Goal: Task Accomplishment & Management: Manage account settings

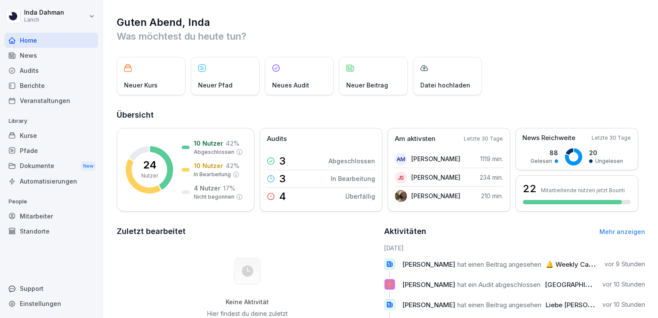
click at [43, 70] on div "Audits" at bounding box center [51, 70] width 94 height 15
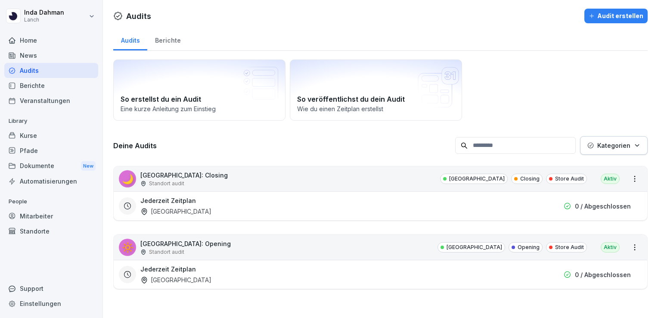
click at [36, 137] on div "Kurse" at bounding box center [51, 135] width 94 height 15
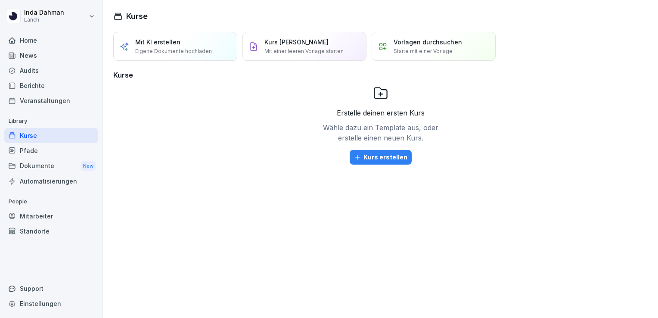
click at [41, 221] on div "Mitarbeiter" at bounding box center [51, 215] width 94 height 15
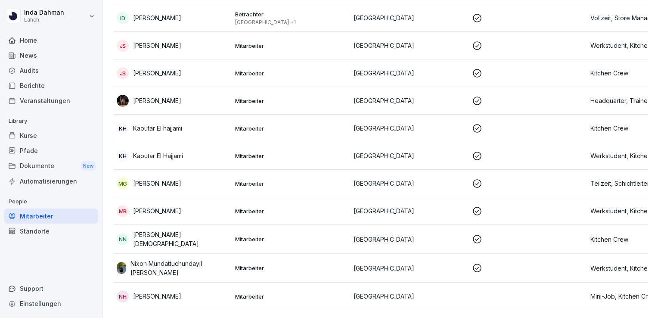
scroll to position [461, 0]
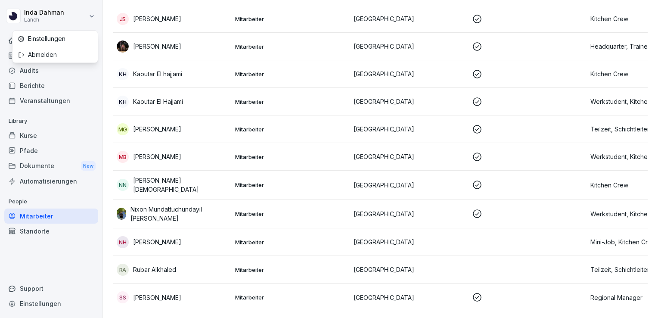
click at [92, 13] on html "[PERSON_NAME] Home News Audits Berichte Veranstaltungen Library Kurse Pfade Dok…" at bounding box center [329, 159] width 658 height 318
click at [37, 39] on div "Home" at bounding box center [51, 40] width 94 height 15
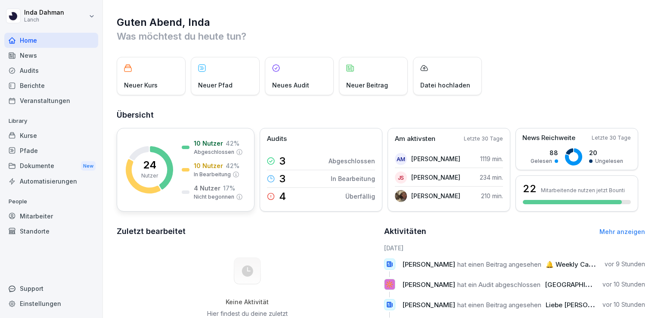
click at [157, 165] on div "24 Nutzer" at bounding box center [149, 170] width 17 height 20
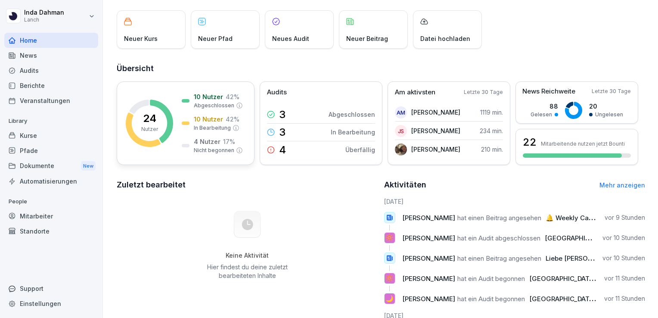
scroll to position [48, 0]
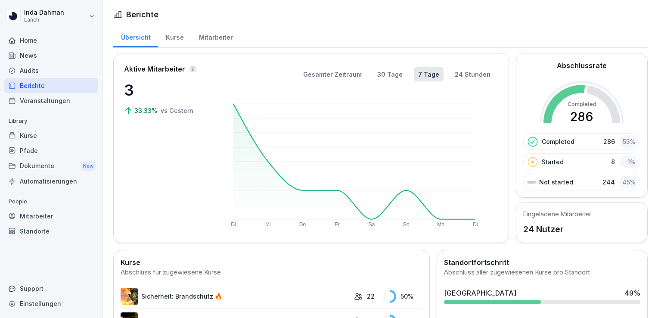
click at [170, 39] on div "Kurse" at bounding box center [174, 36] width 33 height 22
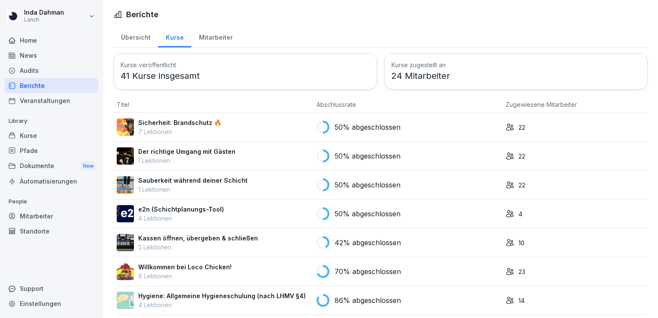
click at [210, 35] on div "Mitarbeiter" at bounding box center [215, 36] width 49 height 22
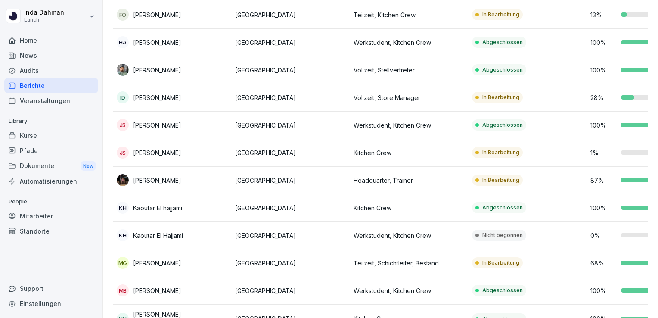
scroll to position [323, 0]
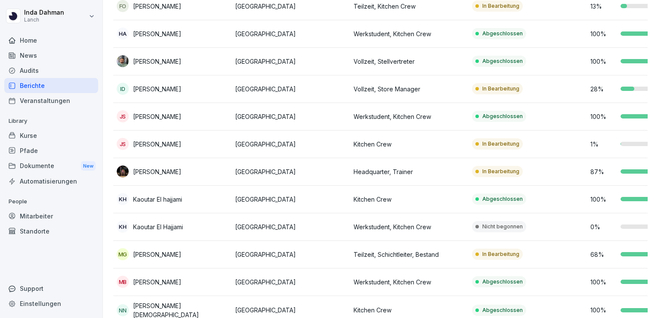
click at [507, 232] on td "Nicht begonnen" at bounding box center [527, 227] width 118 height 28
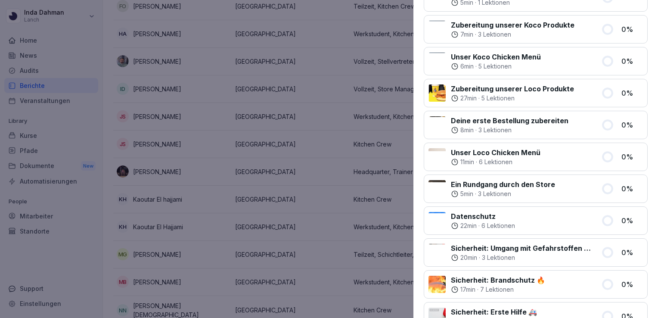
scroll to position [0, 0]
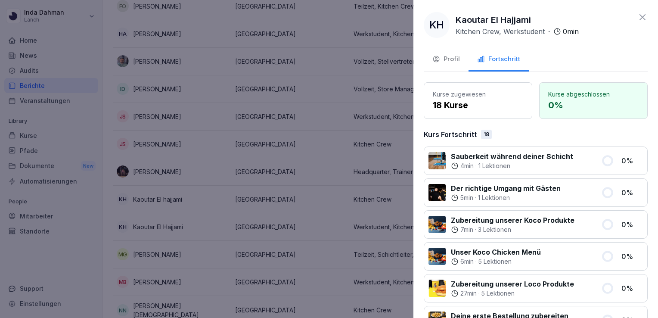
click at [460, 55] on button "Profil" at bounding box center [446, 59] width 45 height 23
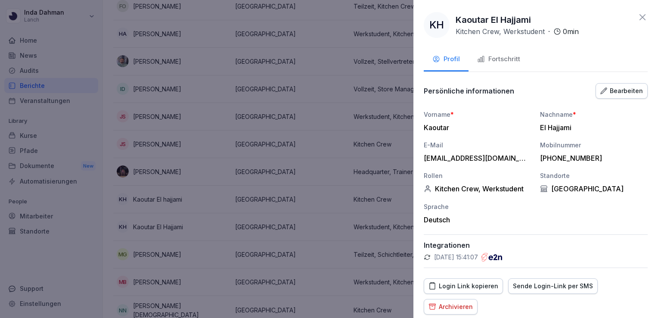
scroll to position [41, 0]
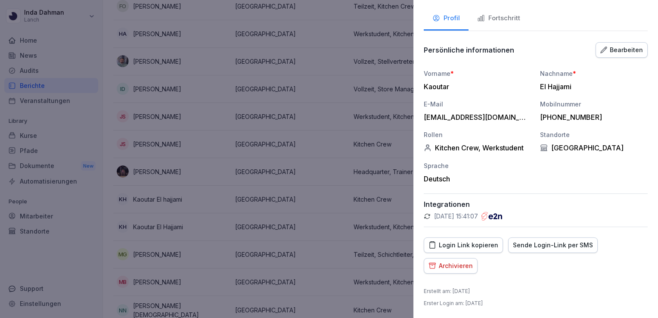
click at [522, 242] on div "Sende Login-Link per SMS" at bounding box center [553, 244] width 80 height 9
click at [608, 50] on div "Bearbeiten" at bounding box center [621, 49] width 43 height 9
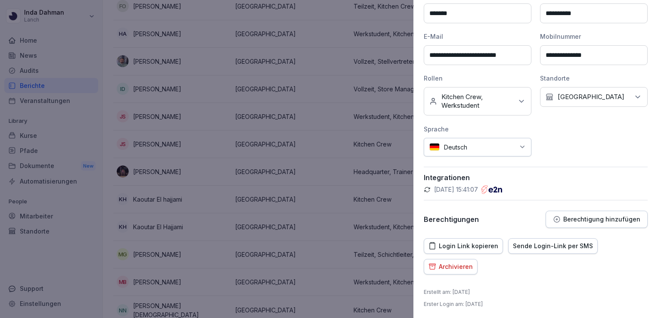
scroll to position [119, 0]
click at [508, 153] on div "Deutsch" at bounding box center [478, 147] width 108 height 19
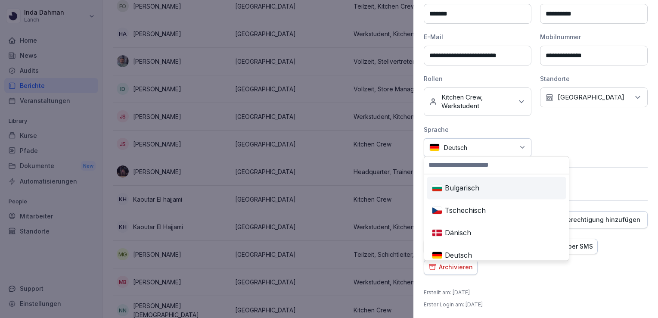
click at [458, 171] on input at bounding box center [496, 164] width 145 height 17
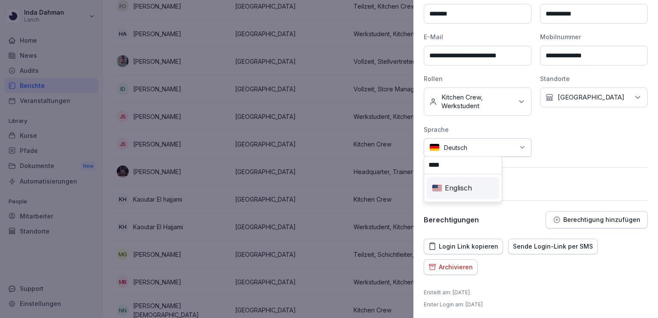
type input "****"
click at [453, 185] on div "Englisch" at bounding box center [462, 187] width 69 height 19
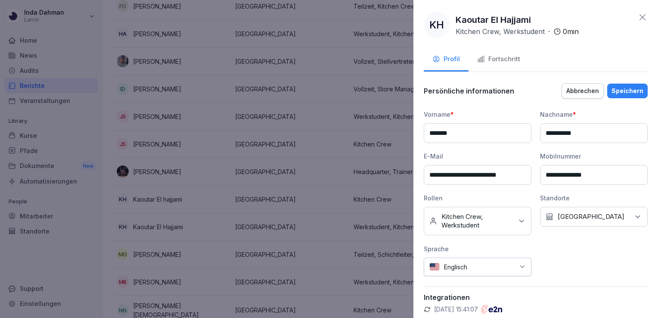
click at [620, 88] on div "Speichern" at bounding box center [627, 90] width 32 height 9
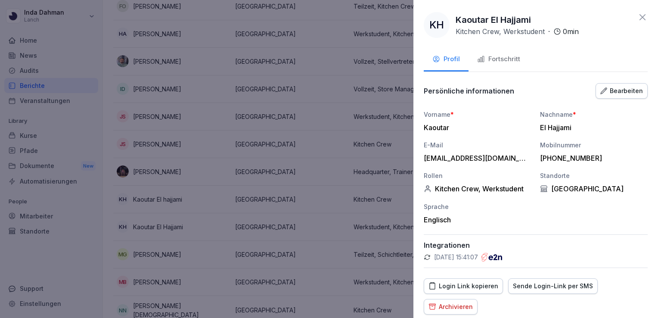
scroll to position [41, 0]
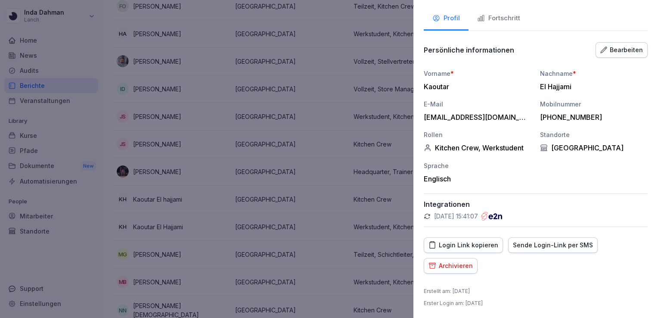
click at [541, 245] on div "Sende Login-Link per SMS" at bounding box center [553, 244] width 80 height 9
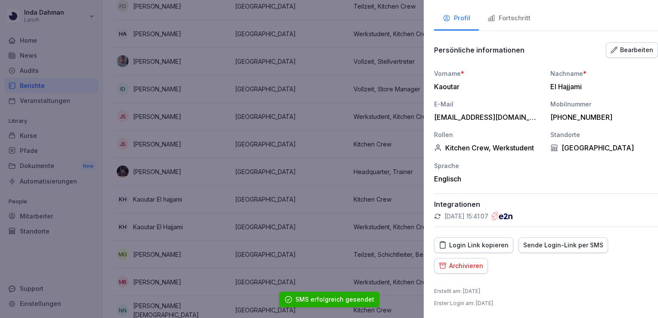
click at [349, 55] on div at bounding box center [329, 159] width 658 height 318
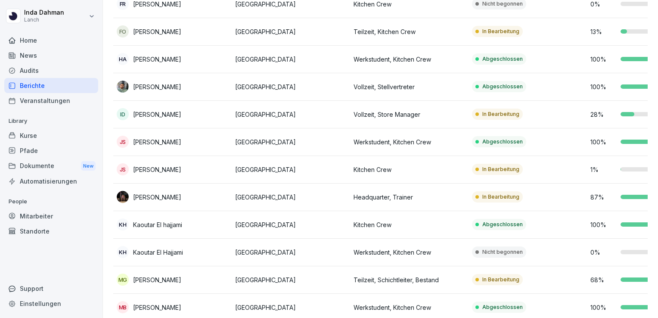
scroll to position [298, 0]
click at [492, 199] on p "In Bearbeitung" at bounding box center [500, 197] width 37 height 8
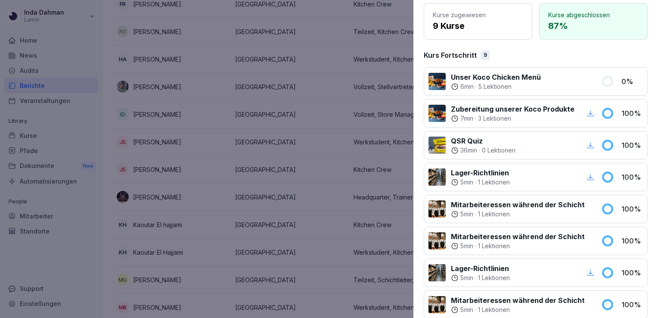
scroll to position [0, 0]
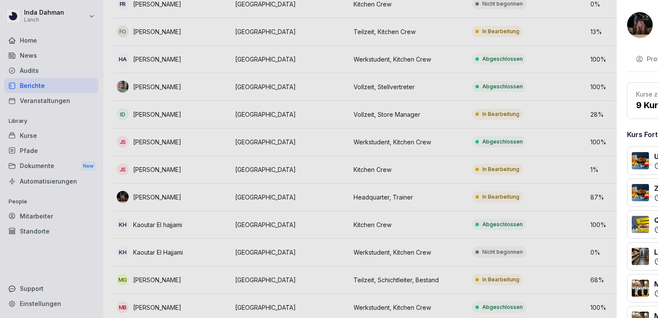
click at [387, 203] on div at bounding box center [329, 159] width 658 height 318
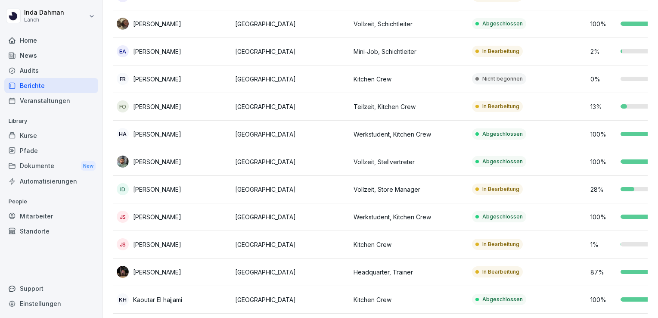
scroll to position [325, 0]
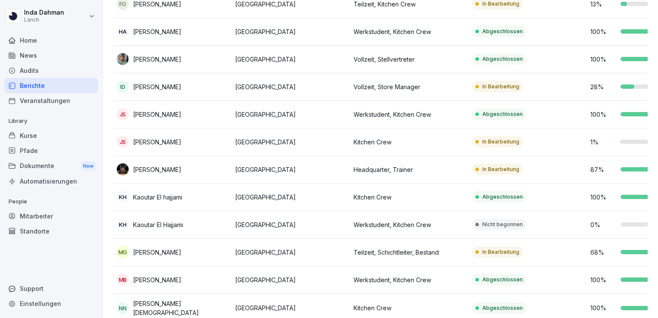
click at [498, 221] on p "Nicht begonnen" at bounding box center [502, 224] width 40 height 8
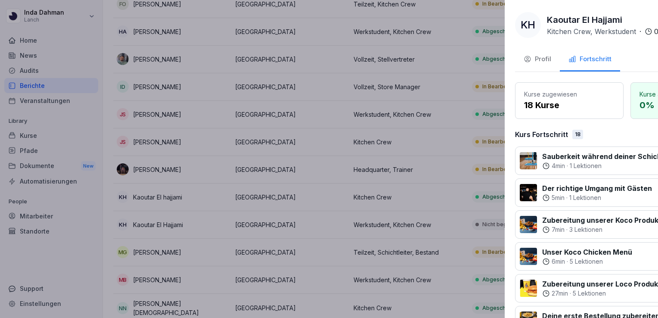
click at [343, 180] on div at bounding box center [329, 159] width 658 height 318
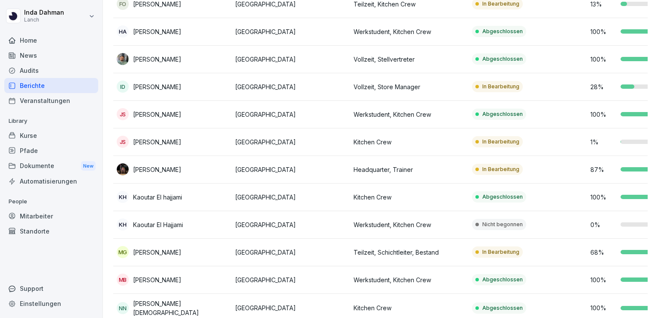
click at [357, 197] on p "Kitchen Crew" at bounding box center [408, 196] width 111 height 9
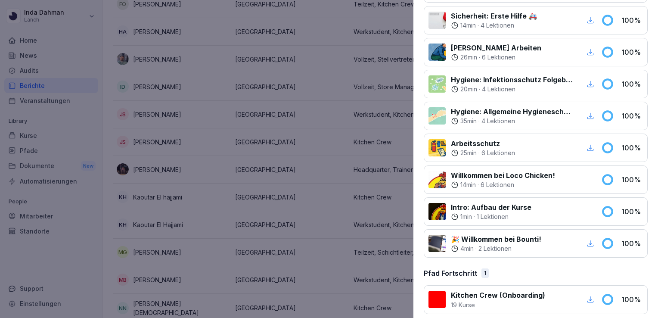
scroll to position [0, 0]
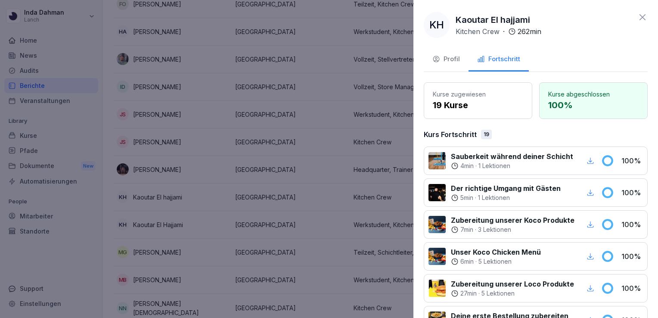
click at [437, 67] on button "Profil" at bounding box center [446, 59] width 45 height 23
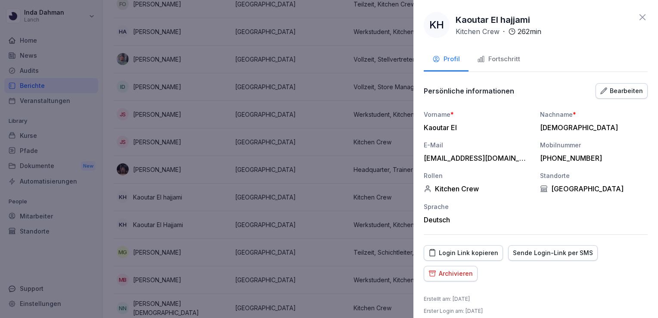
scroll to position [8, 0]
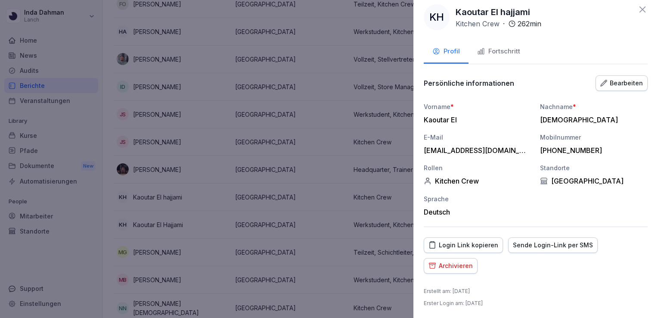
click at [639, 14] on icon at bounding box center [642, 9] width 10 height 10
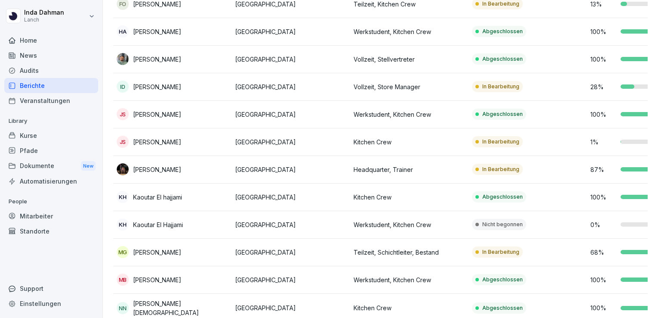
click at [539, 215] on td "Nicht begonnen" at bounding box center [527, 225] width 118 height 28
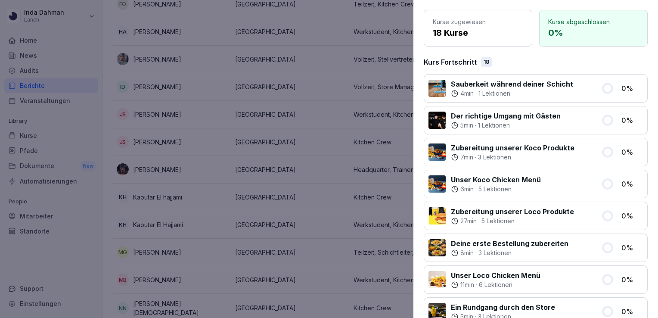
scroll to position [0, 0]
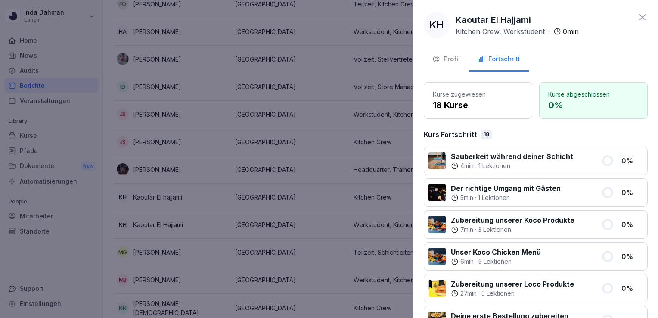
click at [443, 59] on div "Profil" at bounding box center [446, 59] width 28 height 10
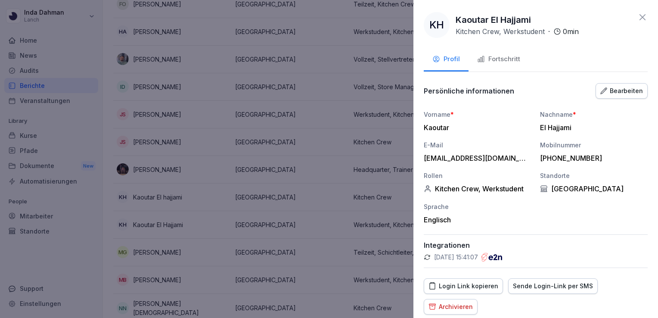
click at [451, 304] on div "Archivieren" at bounding box center [450, 306] width 44 height 9
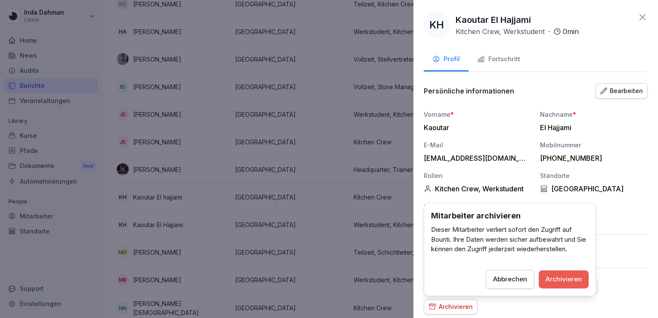
click at [556, 282] on div "Archivieren" at bounding box center [563, 278] width 36 height 9
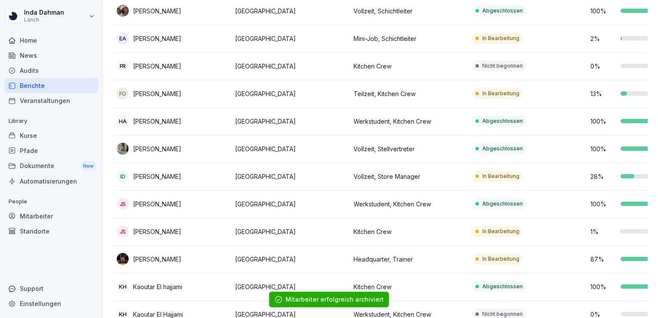
scroll to position [0, 64]
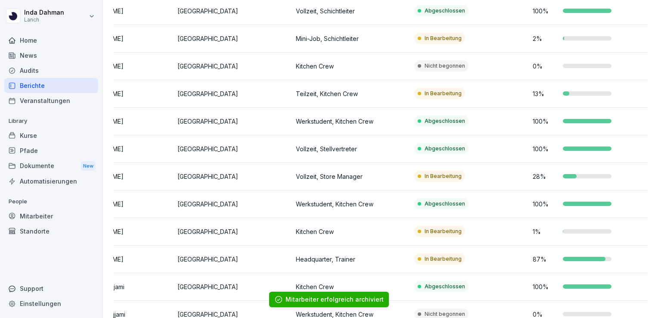
click at [606, 149] on div "100 %" at bounding box center [587, 148] width 111 height 9
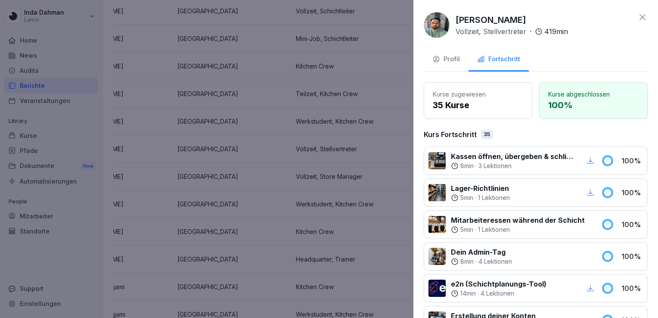
click at [453, 65] on button "Profil" at bounding box center [446, 59] width 45 height 23
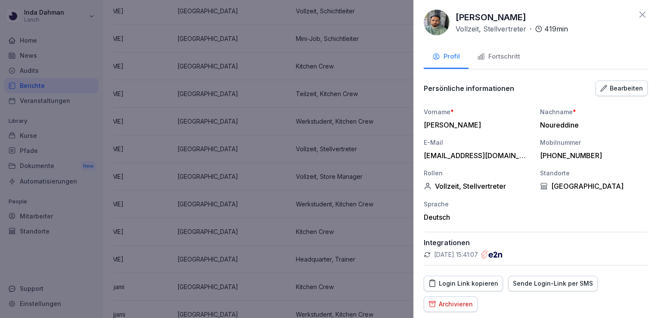
scroll to position [41, 0]
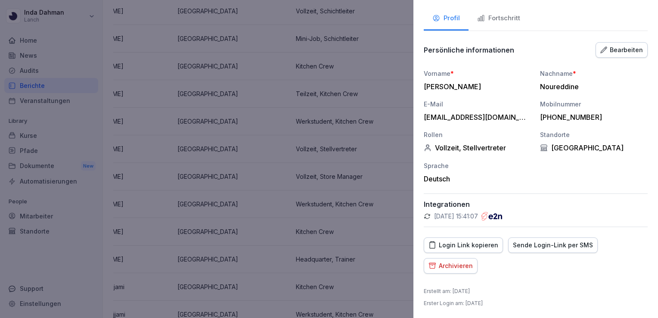
click at [457, 262] on div "Archivieren" at bounding box center [450, 265] width 44 height 9
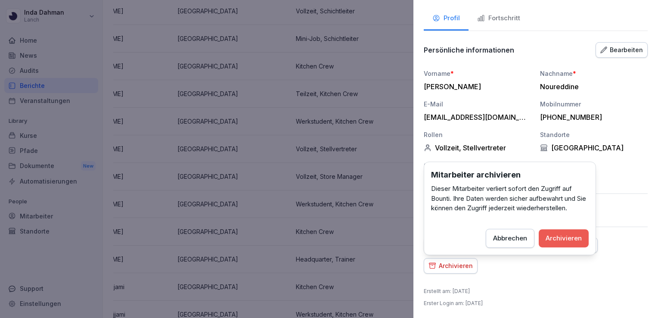
click at [576, 235] on div "Archivieren" at bounding box center [563, 237] width 36 height 9
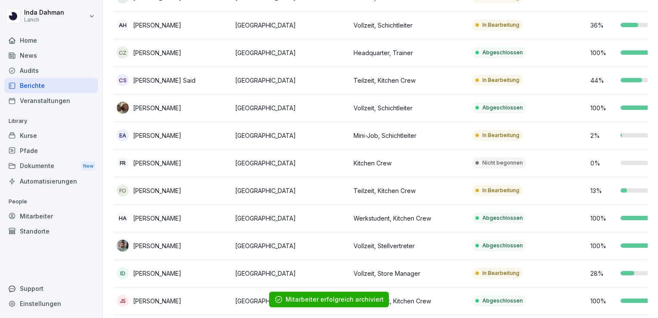
scroll to position [139, 0]
click at [491, 162] on p "Nicht begonnen" at bounding box center [502, 163] width 40 height 8
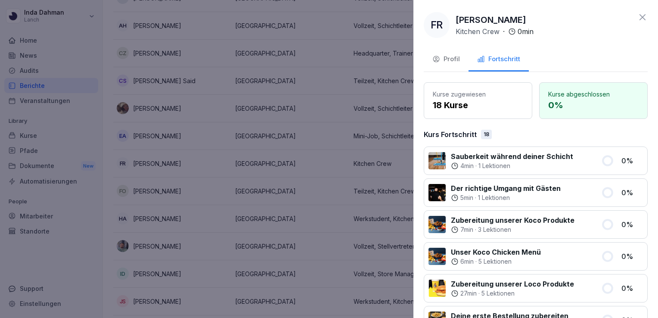
click at [457, 58] on div "Profil" at bounding box center [446, 59] width 28 height 10
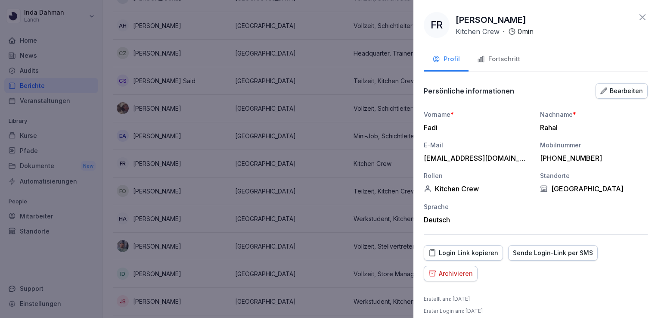
scroll to position [8, 0]
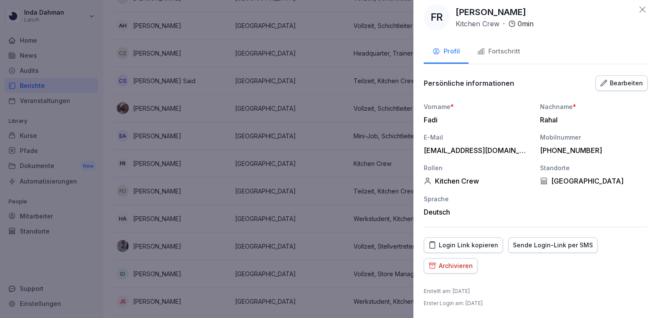
click at [462, 266] on div "Archivieren" at bounding box center [450, 265] width 44 height 9
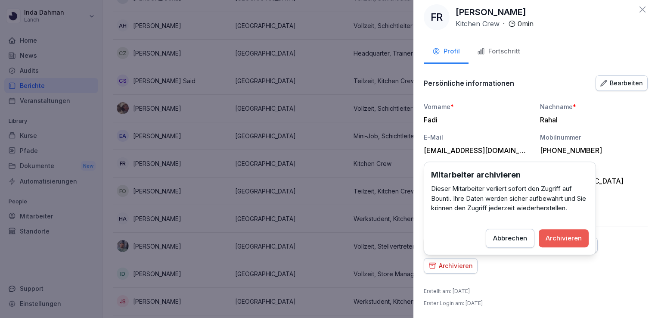
click at [544, 240] on button "Archivieren" at bounding box center [564, 238] width 50 height 18
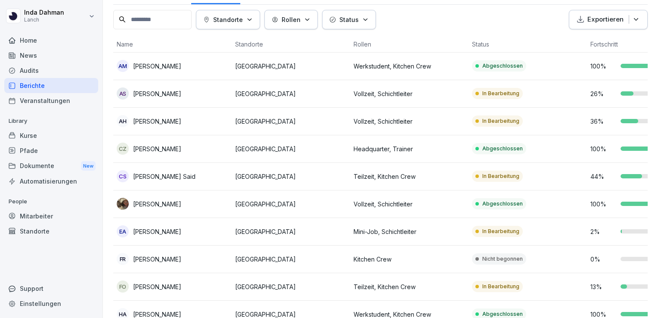
scroll to position [41, 0]
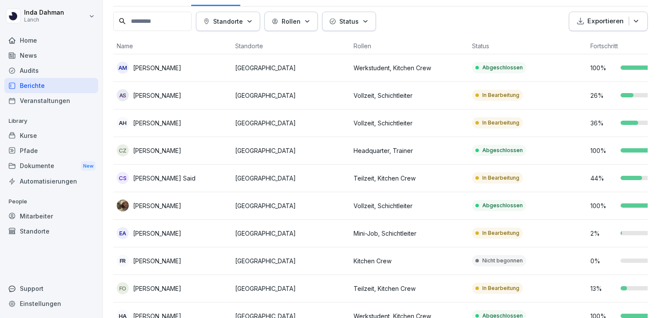
click at [483, 115] on td "In Bearbeitung" at bounding box center [527, 123] width 118 height 28
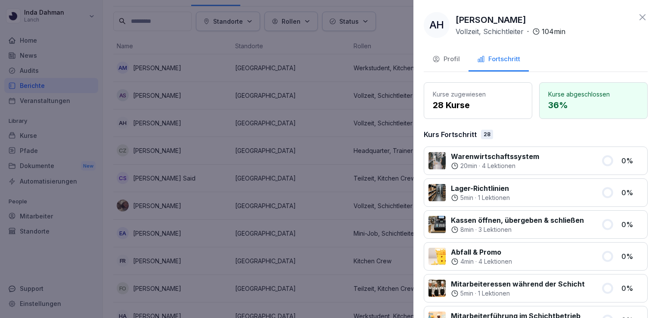
click at [456, 56] on div "Profil" at bounding box center [446, 59] width 28 height 10
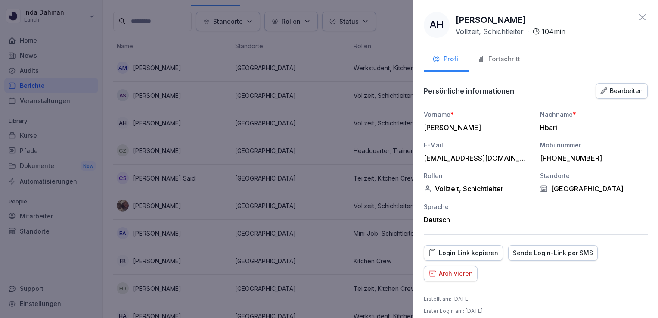
click at [618, 90] on div "Bearbeiten" at bounding box center [621, 90] width 43 height 9
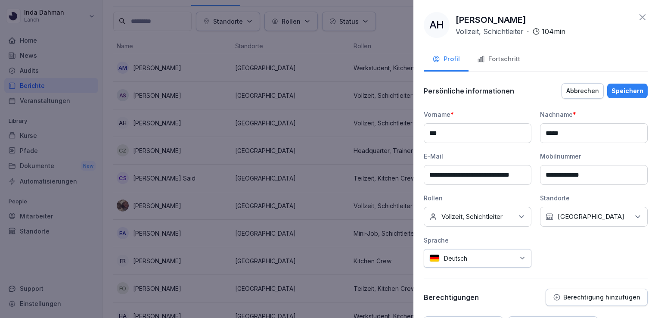
scroll to position [78, 0]
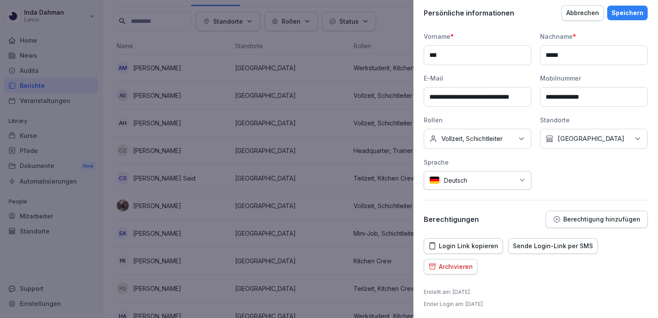
click at [452, 266] on div "Archivieren" at bounding box center [450, 266] width 44 height 9
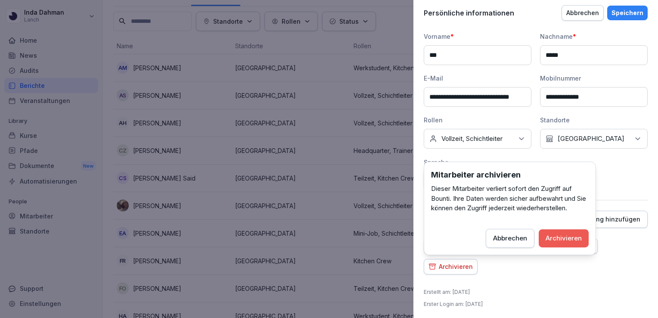
click at [549, 234] on div "Archivieren" at bounding box center [563, 237] width 36 height 9
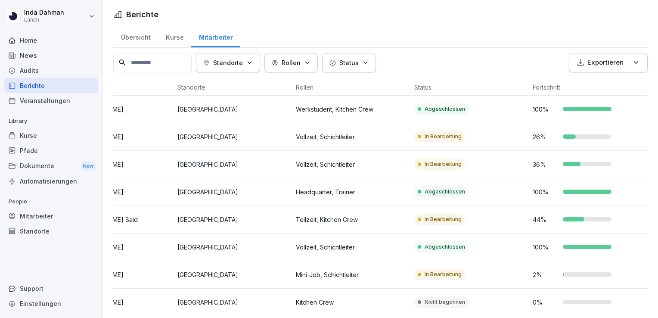
scroll to position [0, 0]
